Goal: Task Accomplishment & Management: Manage account settings

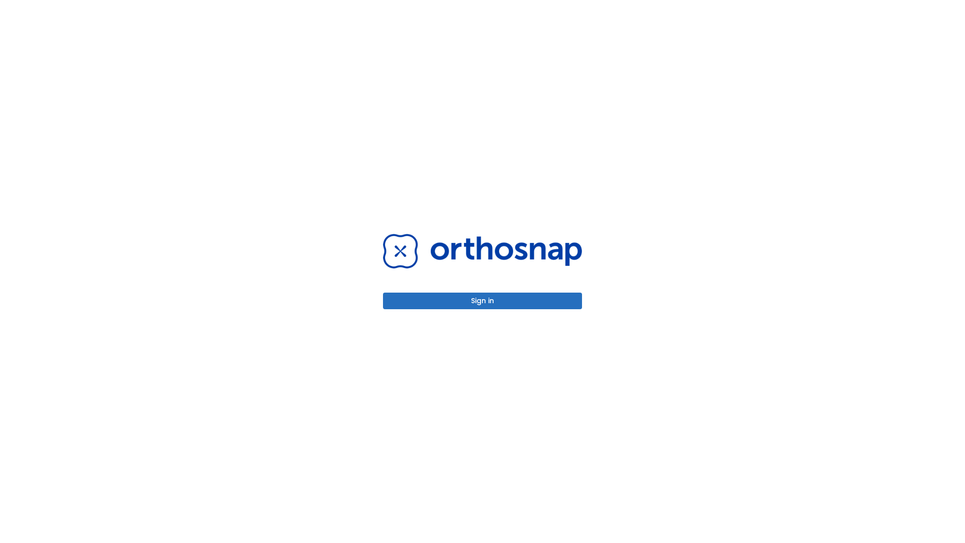
click at [483, 301] on button "Sign in" at bounding box center [482, 301] width 199 height 17
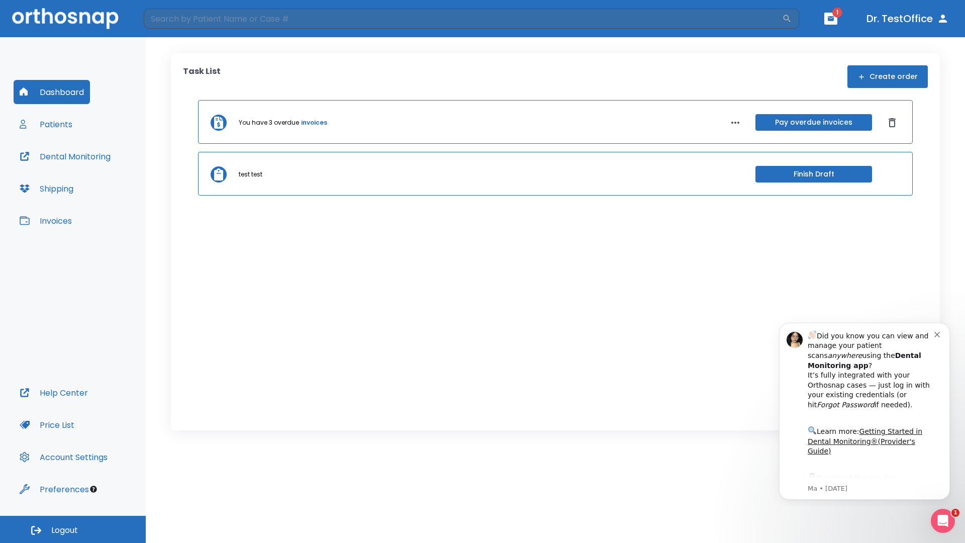
click at [73, 529] on span "Logout" at bounding box center [64, 530] width 27 height 11
